Goal: Information Seeking & Learning: Check status

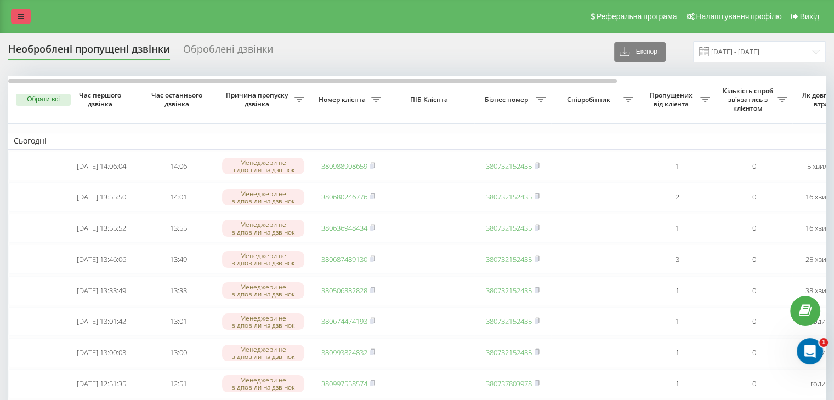
click at [21, 14] on icon at bounding box center [21, 17] width 7 height 8
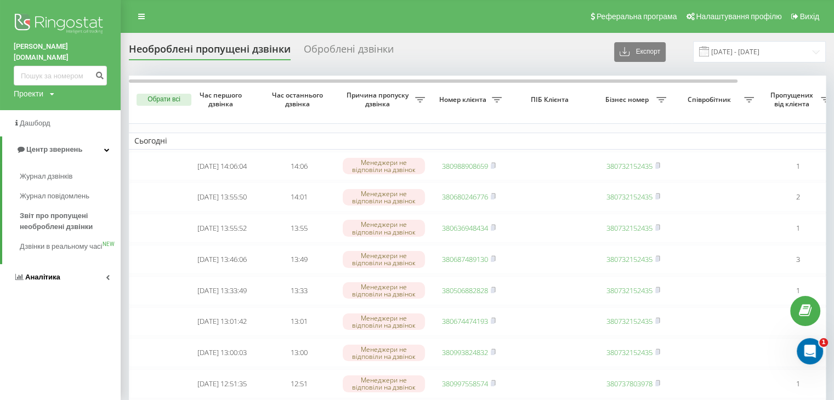
click at [56, 277] on span "Аналiтика" at bounding box center [42, 277] width 35 height 8
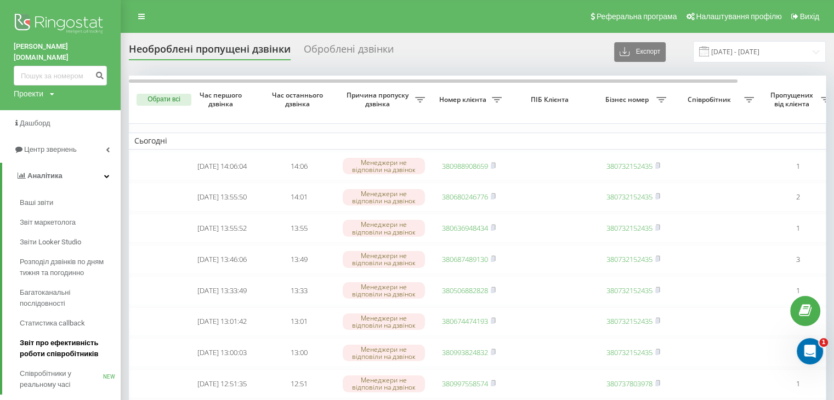
click at [69, 338] on span "Звіт про ефективність роботи співробітників" at bounding box center [67, 349] width 95 height 22
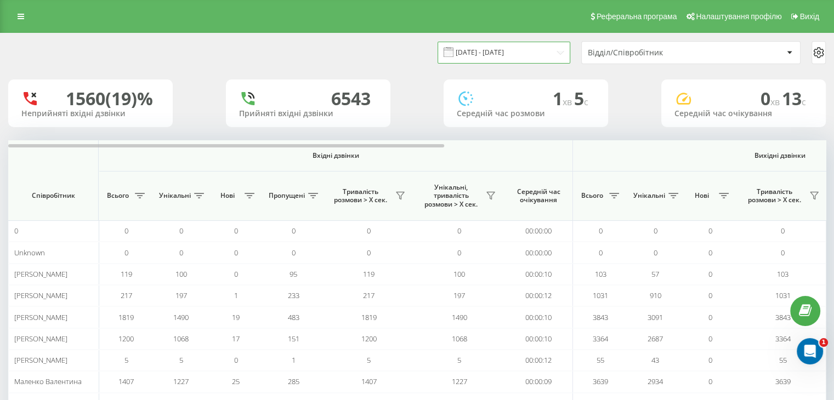
drag, startPoint x: 524, startPoint y: 48, endPoint x: 513, endPoint y: 51, distance: 10.8
click at [524, 49] on input "23.08.2025 - 23.09.2025" at bounding box center [504, 52] width 133 height 21
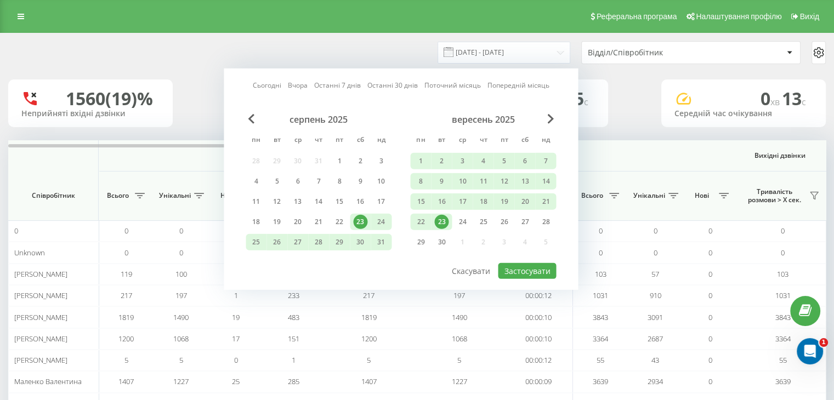
click at [272, 87] on link "Сьогодні" at bounding box center [267, 85] width 29 height 10
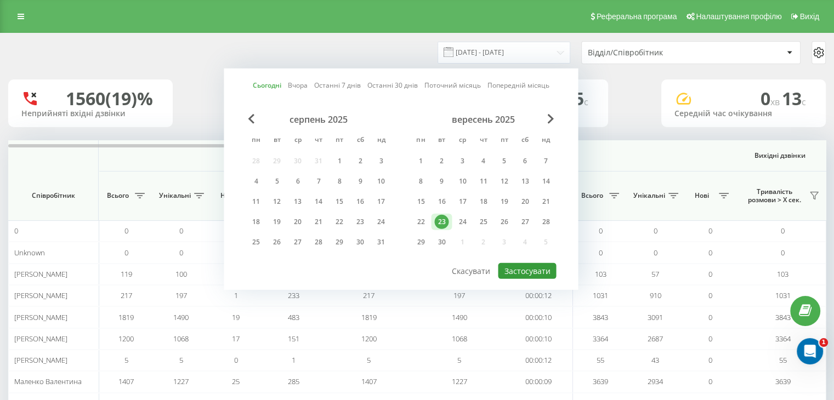
click at [541, 268] on button "Застосувати" at bounding box center [527, 271] width 58 height 16
type input "[DATE] - [DATE]"
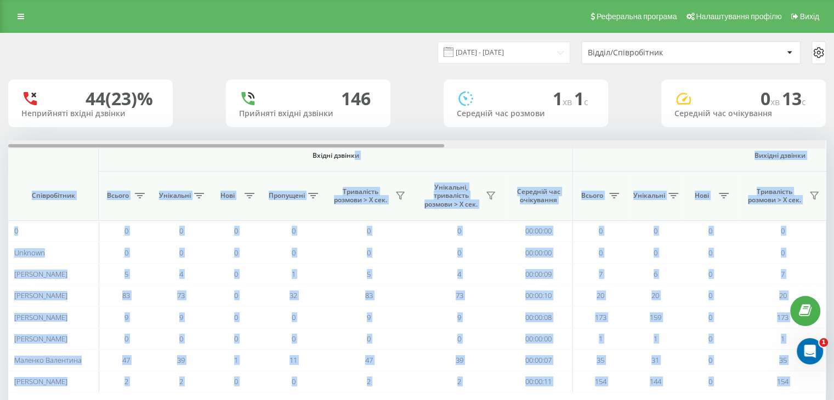
drag, startPoint x: 360, startPoint y: 149, endPoint x: 432, endPoint y: 143, distance: 72.7
click at [433, 143] on div "Вхідні дзвінки Вихідні дзвінки Всі дзвінки Співробітник Всього Унікальні Нові П…" at bounding box center [417, 266] width 818 height 252
click at [416, 145] on div at bounding box center [232, 145] width 436 height 3
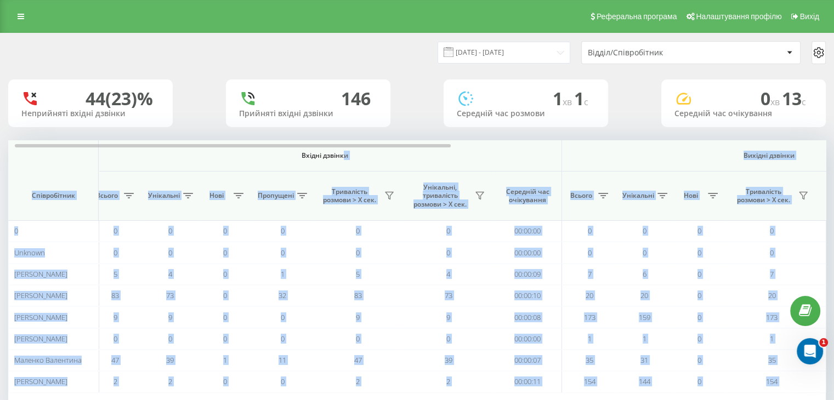
click at [428, 154] on span "Вхідні дзвінки" at bounding box center [324, 155] width 417 height 9
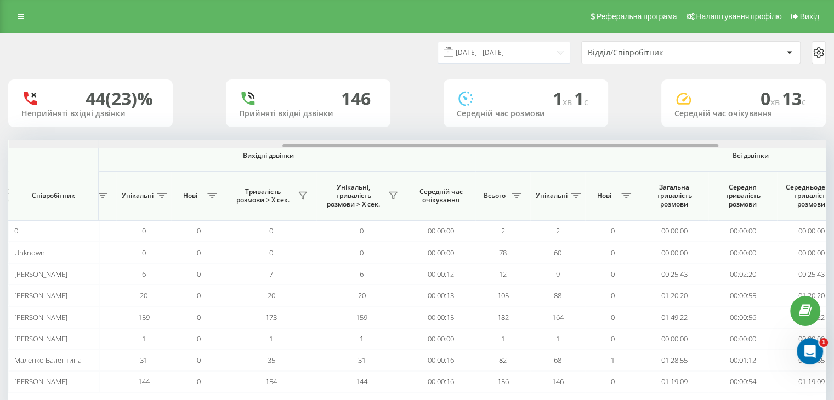
scroll to position [0, 713]
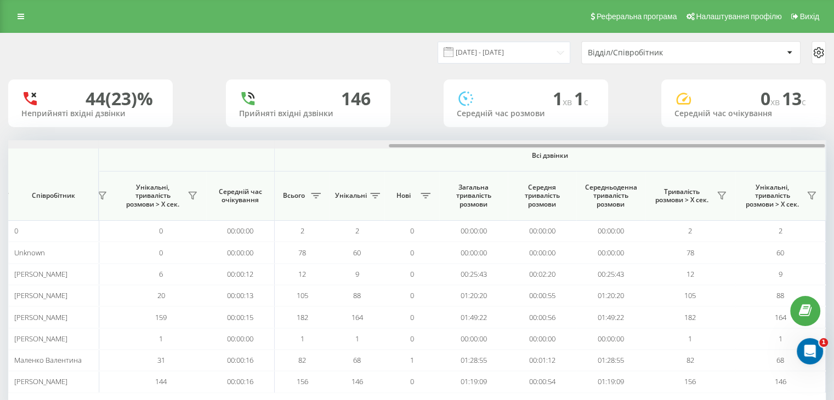
drag, startPoint x: 409, startPoint y: 146, endPoint x: 837, endPoint y: 148, distance: 427.4
click at [834, 148] on html "balka-book.com Проекти balka-book.com Дашборд Центр звернень Аналiтика Ваші зві…" at bounding box center [417, 200] width 834 height 400
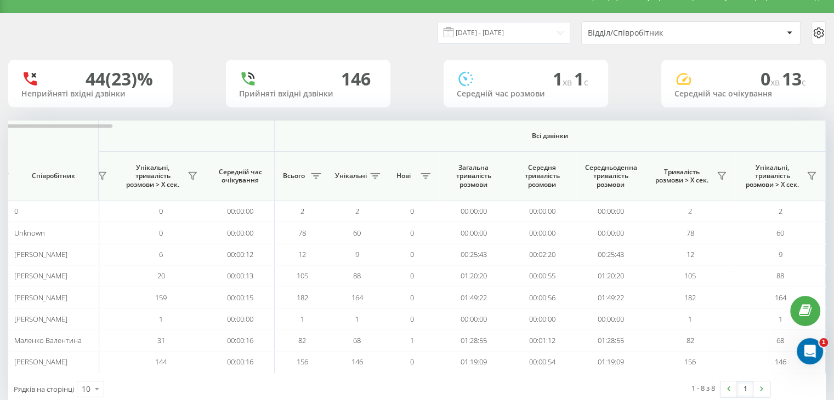
scroll to position [0, 0]
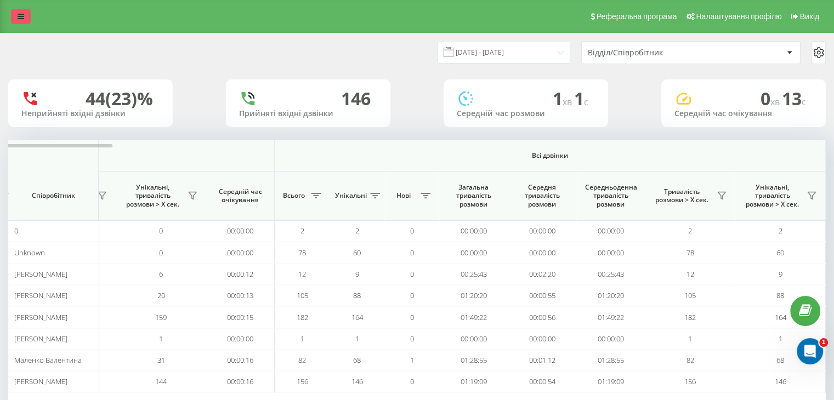
click at [14, 18] on link at bounding box center [21, 16] width 20 height 15
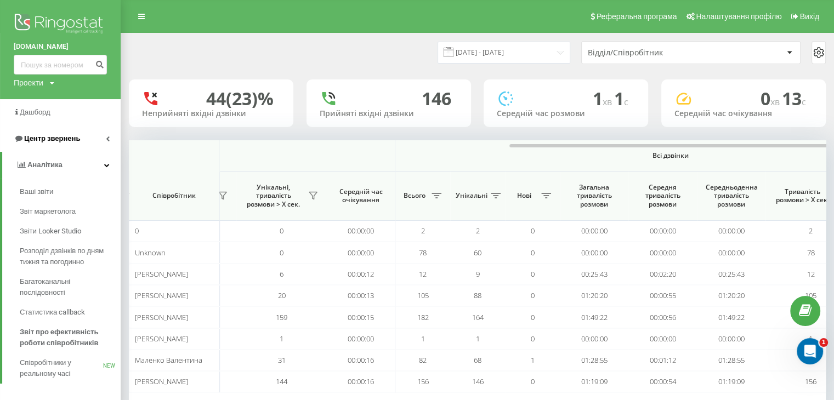
click at [69, 144] on span "Центр звернень" at bounding box center [47, 138] width 66 height 11
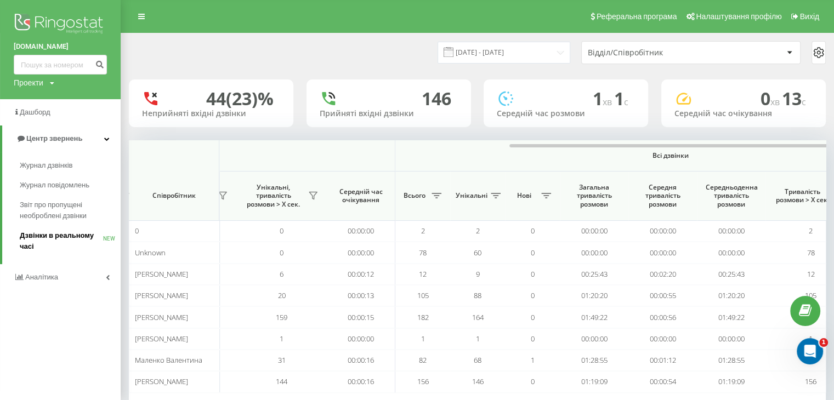
click at [74, 235] on span "Дзвінки в реальному часі" at bounding box center [61, 241] width 83 height 22
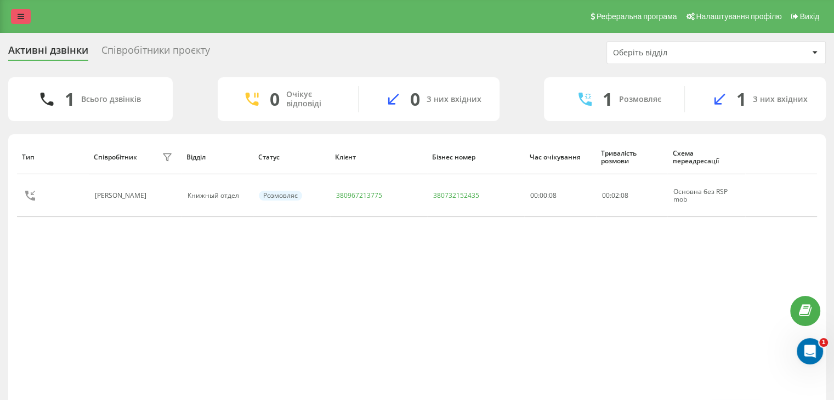
click at [18, 17] on icon at bounding box center [21, 17] width 7 height 8
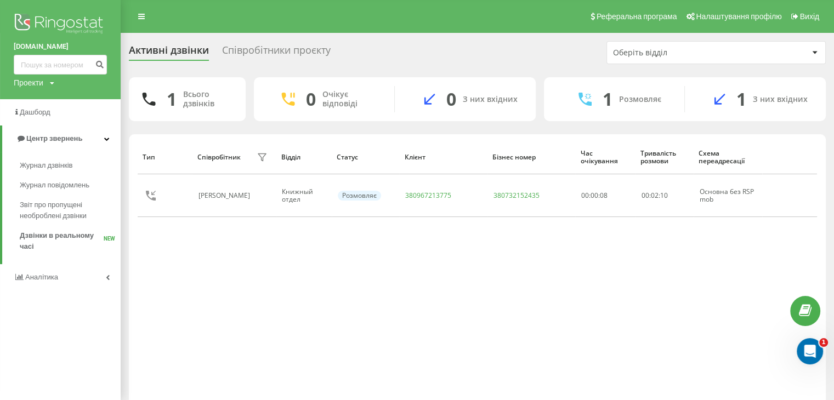
click at [219, 38] on div "Активні дзвінки Співробітники проєкту Оберіть відділ 1 Всього дзвінків 0 Очікує…" at bounding box center [417, 234] width 834 height 403
click at [142, 17] on icon at bounding box center [141, 17] width 7 height 8
